Goal: Task Accomplishment & Management: Use online tool/utility

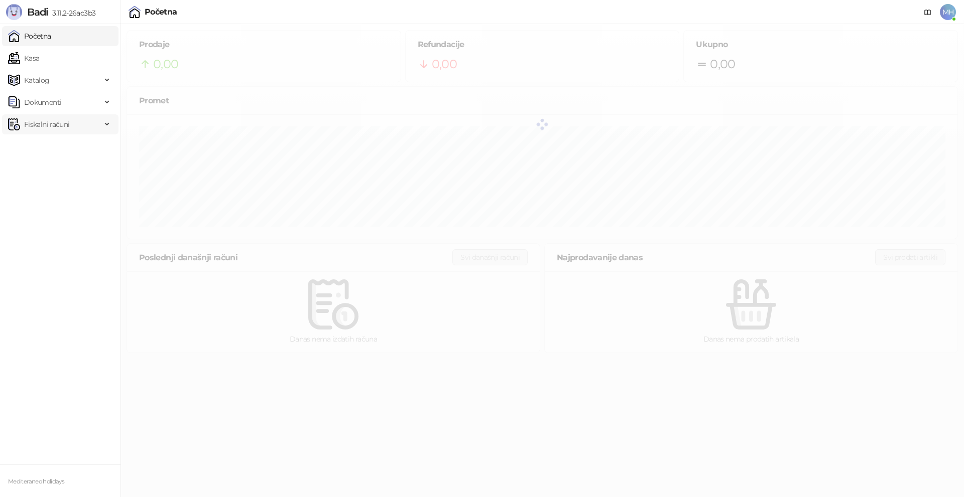
click at [51, 123] on span "Fiskalni računi" at bounding box center [46, 124] width 45 height 20
click at [55, 145] on link "Izdati računi" at bounding box center [39, 147] width 55 height 20
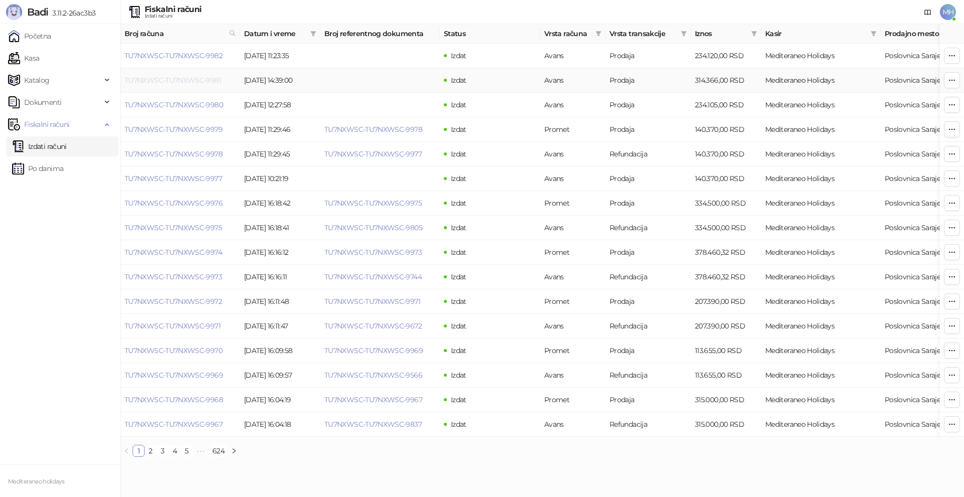
click at [179, 80] on link "TU7NXWSC-TU7NXWSC-9981" at bounding box center [172, 80] width 96 height 9
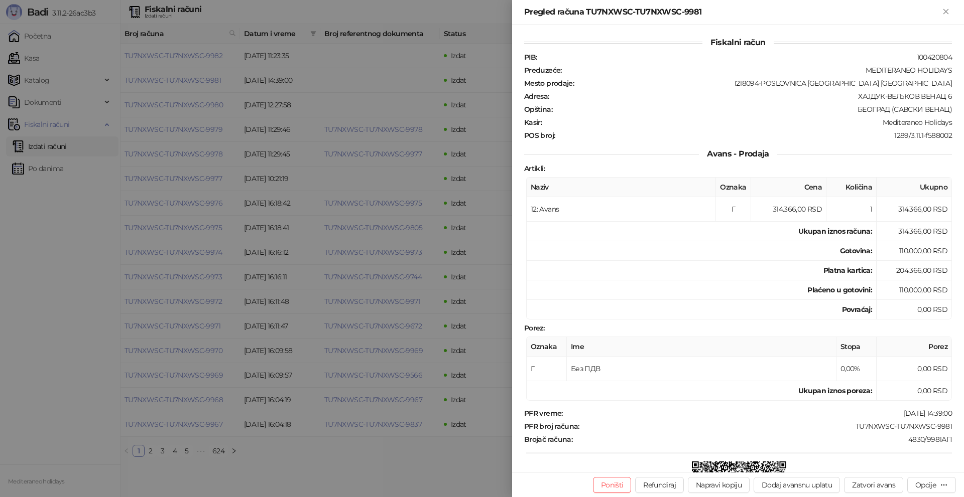
drag, startPoint x: 948, startPoint y: 11, endPoint x: 64, endPoint y: 59, distance: 885.1
click at [944, 10] on icon "Zatvori" at bounding box center [945, 11] width 9 height 9
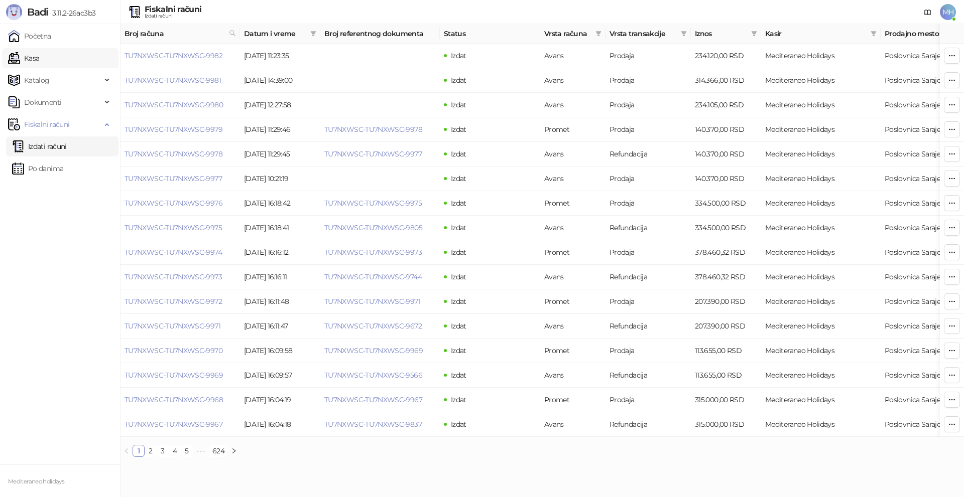
click at [39, 58] on link "Kasa" at bounding box center [23, 58] width 31 height 20
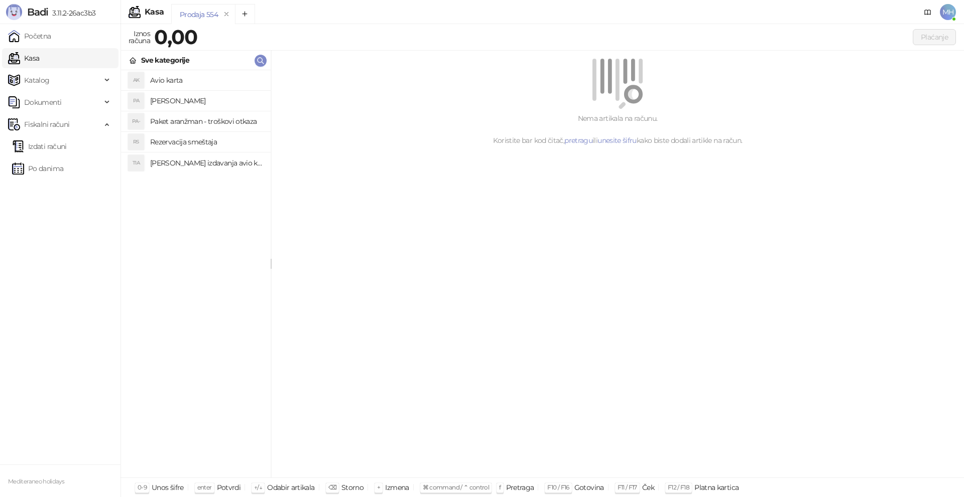
click at [202, 97] on h4 "[PERSON_NAME]" at bounding box center [206, 101] width 112 height 16
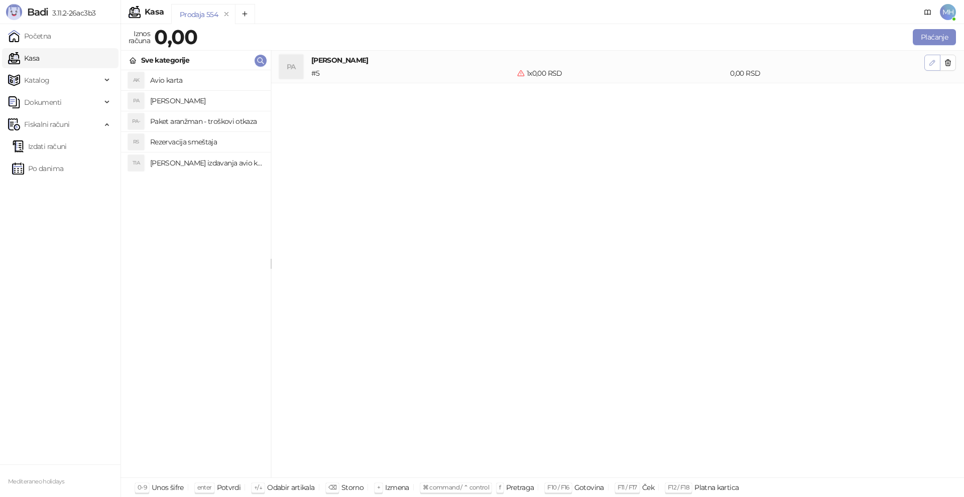
click at [929, 63] on icon "button" at bounding box center [932, 63] width 8 height 8
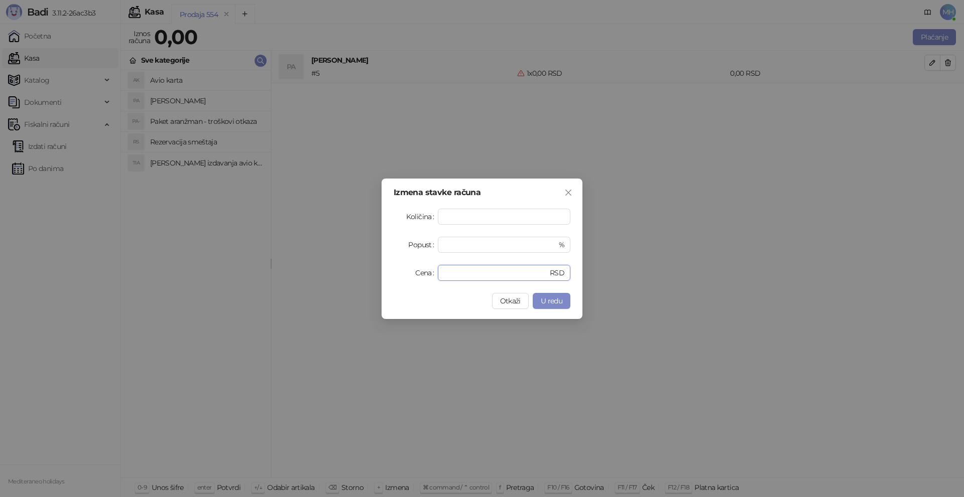
drag, startPoint x: 431, startPoint y: 277, endPoint x: 400, endPoint y: 276, distance: 30.6
click at [400, 276] on div "Cena * RSD" at bounding box center [481, 273] width 177 height 16
type input "******"
click at [552, 300] on span "U redu" at bounding box center [551, 301] width 22 height 9
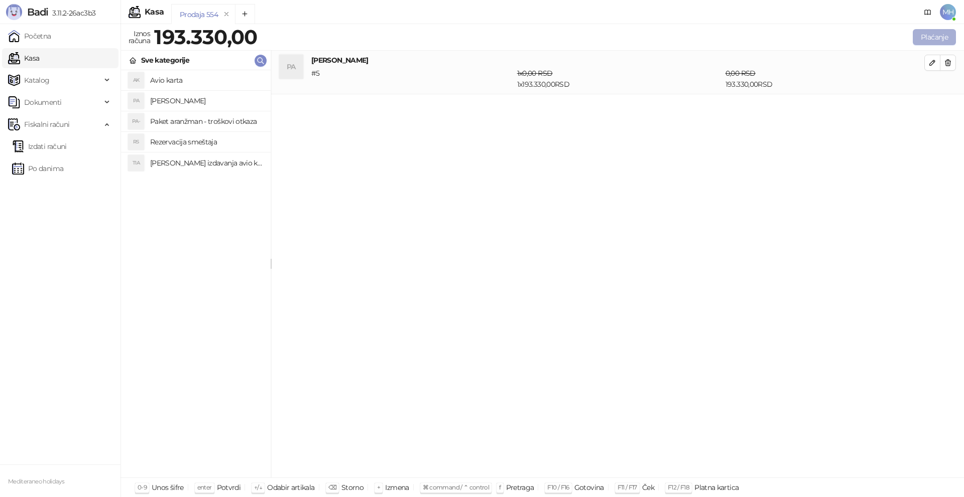
click at [931, 35] on button "Plaćanje" at bounding box center [933, 37] width 43 height 16
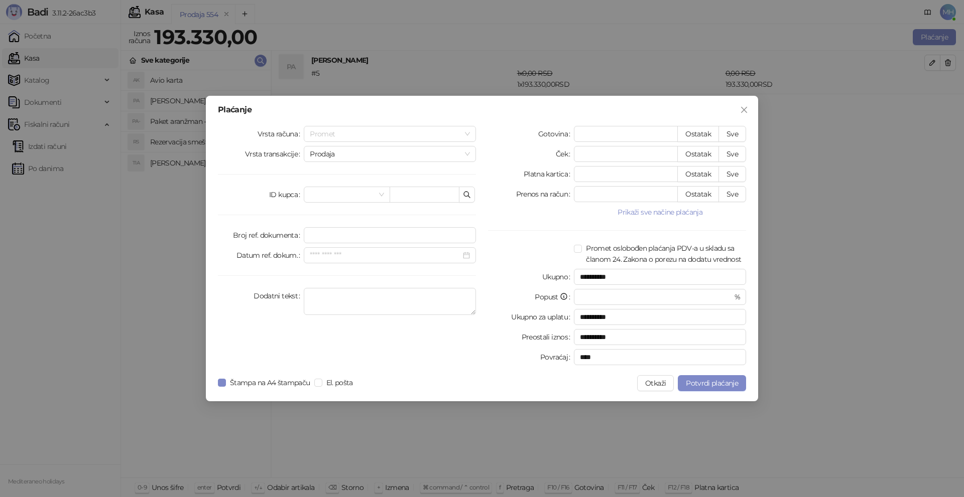
drag, startPoint x: 464, startPoint y: 134, endPoint x: 392, endPoint y: 158, distance: 75.5
click at [463, 133] on span "Promet" at bounding box center [390, 133] width 160 height 15
click at [332, 203] on div "Avans" at bounding box center [390, 202] width 156 height 11
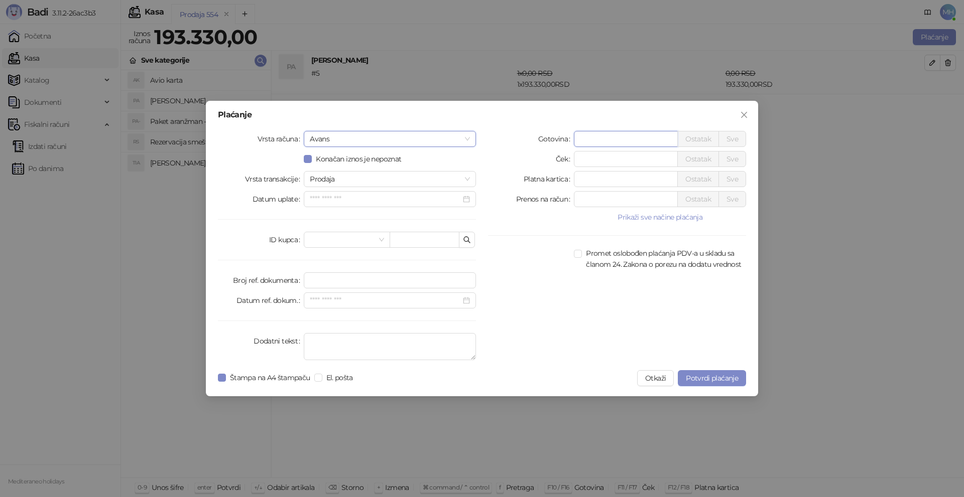
drag, startPoint x: 586, startPoint y: 137, endPoint x: 560, endPoint y: 134, distance: 26.2
click at [560, 134] on div "Gotovina * Ostatak Sve" at bounding box center [617, 139] width 258 height 16
type input "******"
click at [409, 338] on textarea "Dodatni tekst" at bounding box center [390, 346] width 172 height 27
type textarea "*********"
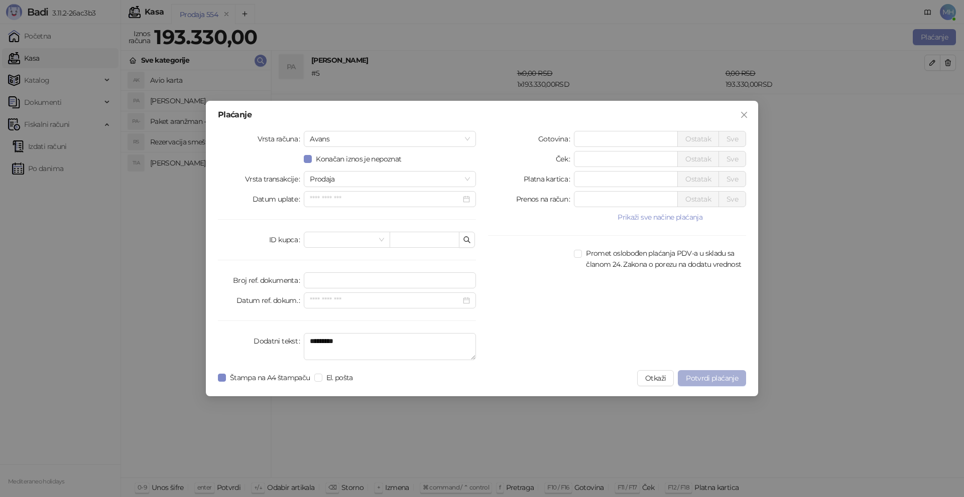
click at [732, 377] on span "Potvrdi plaćanje" at bounding box center [712, 378] width 52 height 9
